Goal: Task Accomplishment & Management: Use online tool/utility

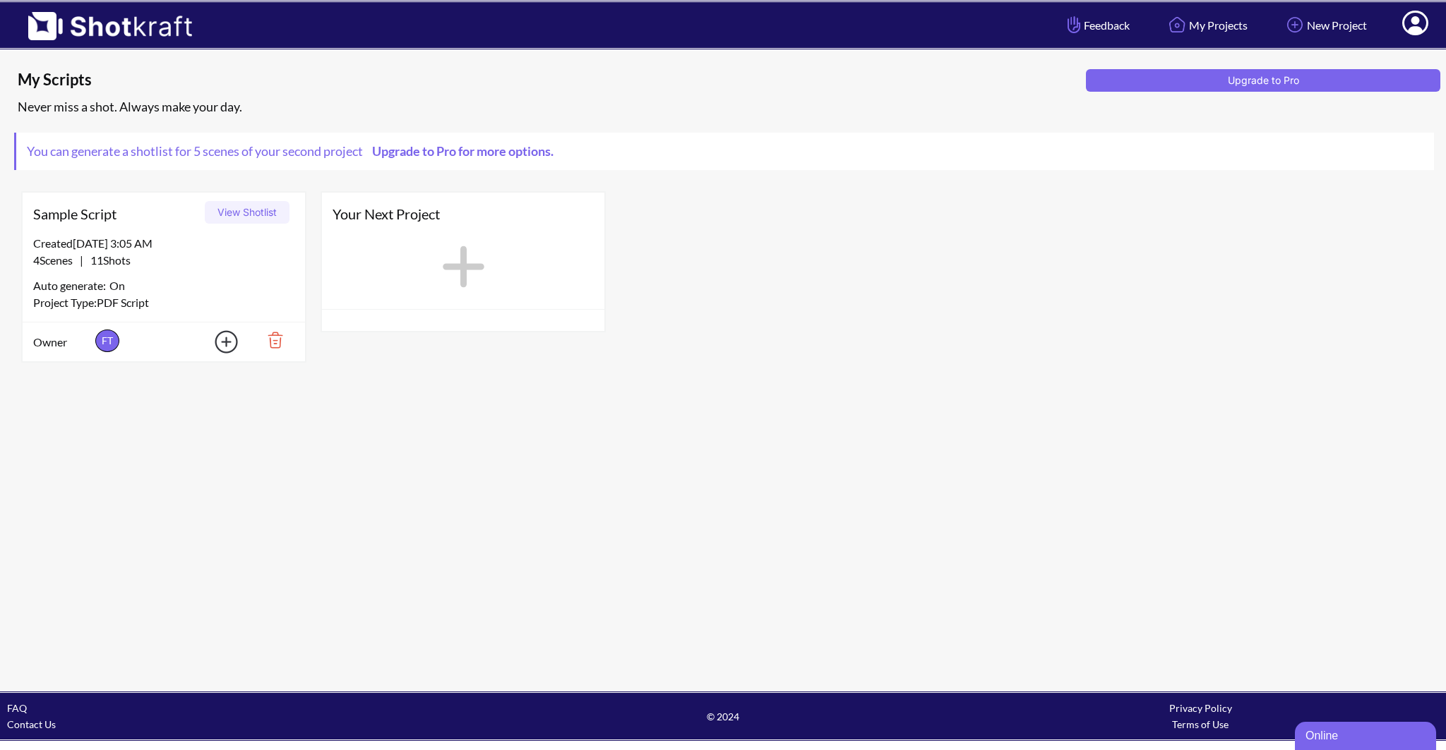
click at [715, 118] on div "Never miss a shot. Always make your day." at bounding box center [726, 106] width 1424 height 23
click at [232, 241] on div "Created 8/26/25 at 3:05 AM" at bounding box center [163, 243] width 261 height 17
click at [240, 209] on button "View Shotlist" at bounding box center [247, 212] width 85 height 23
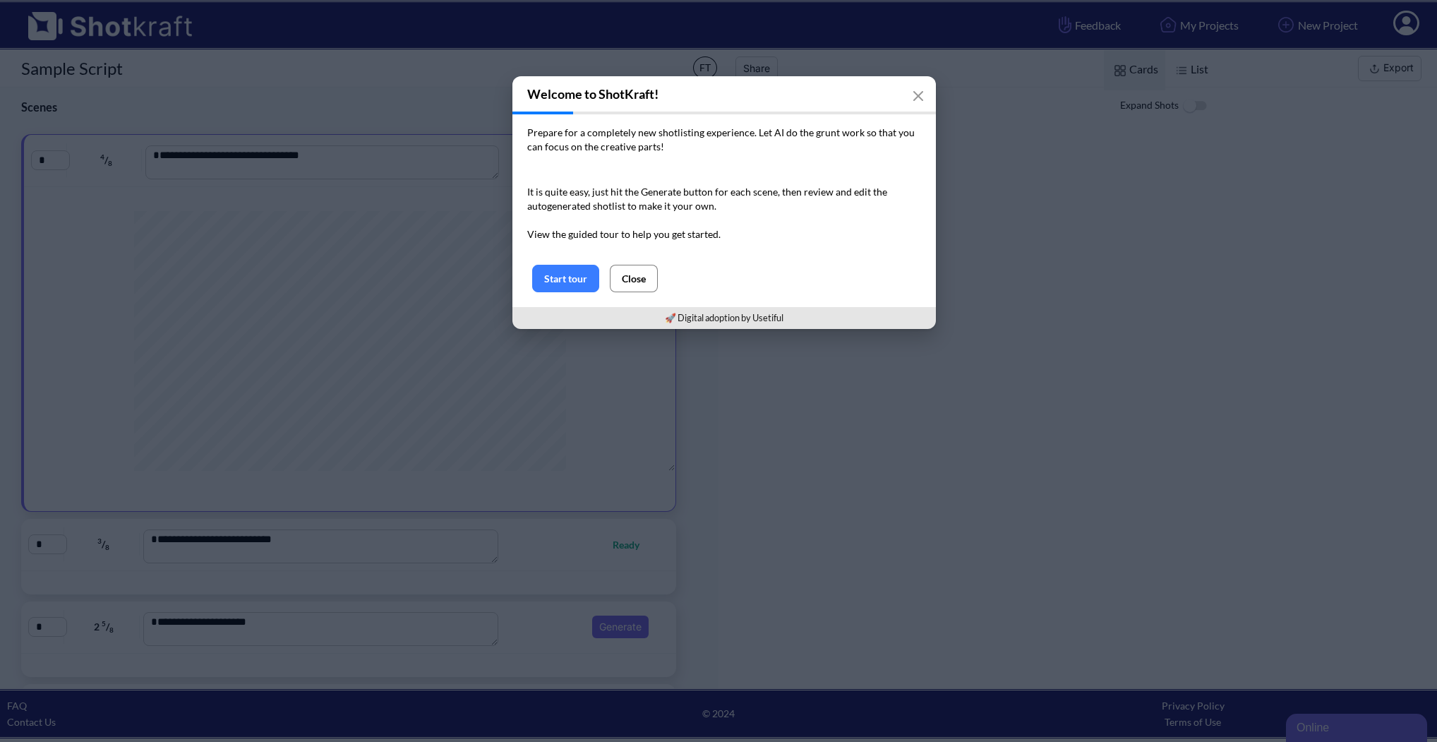
click at [635, 280] on button "Close" at bounding box center [634, 279] width 48 height 28
